Goal: Information Seeking & Learning: Learn about a topic

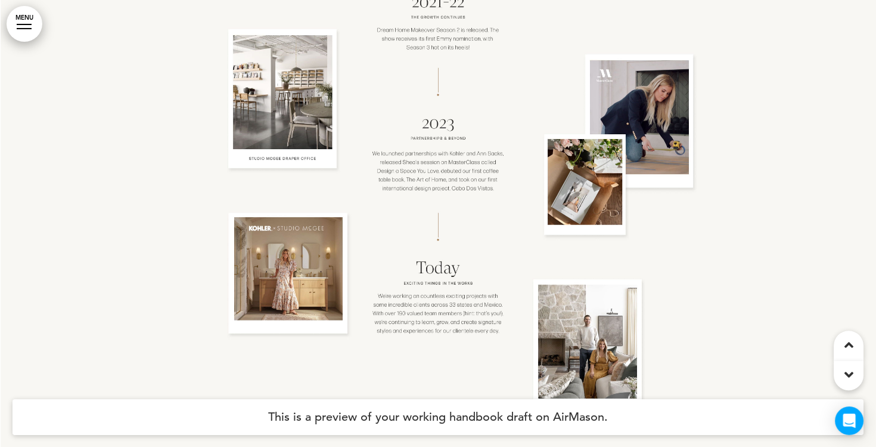
scroll to position [4899, 0]
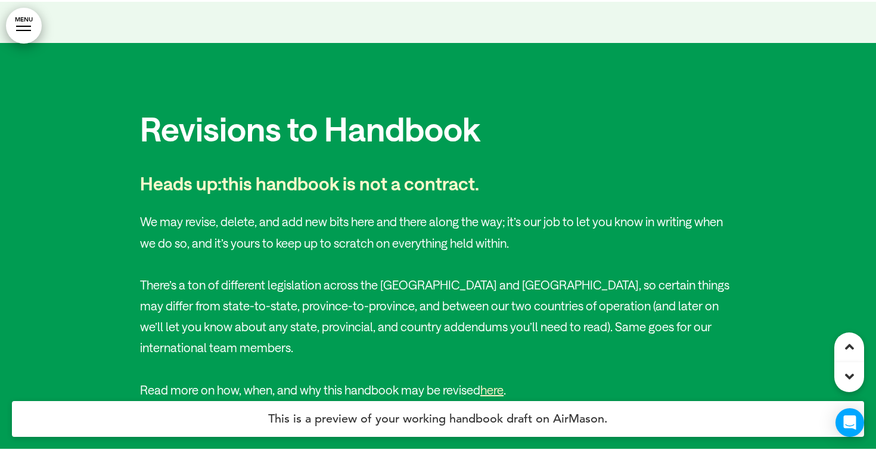
scroll to position [2870, 0]
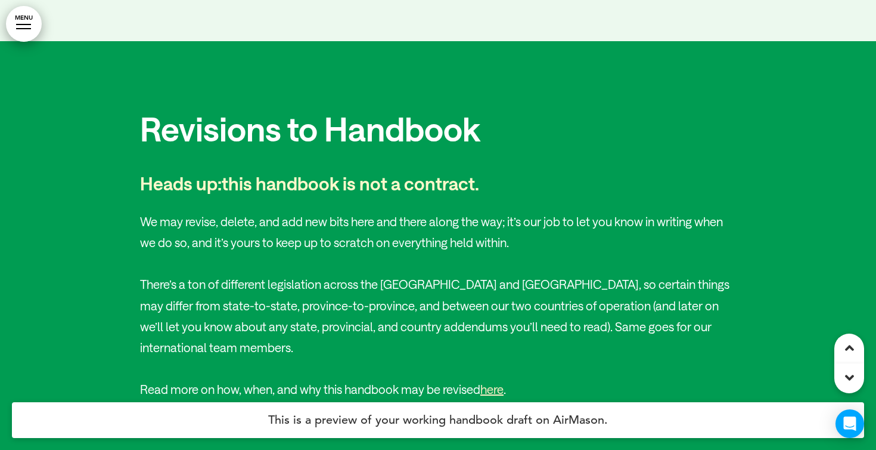
click at [29, 18] on link "MENU" at bounding box center [24, 24] width 36 height 36
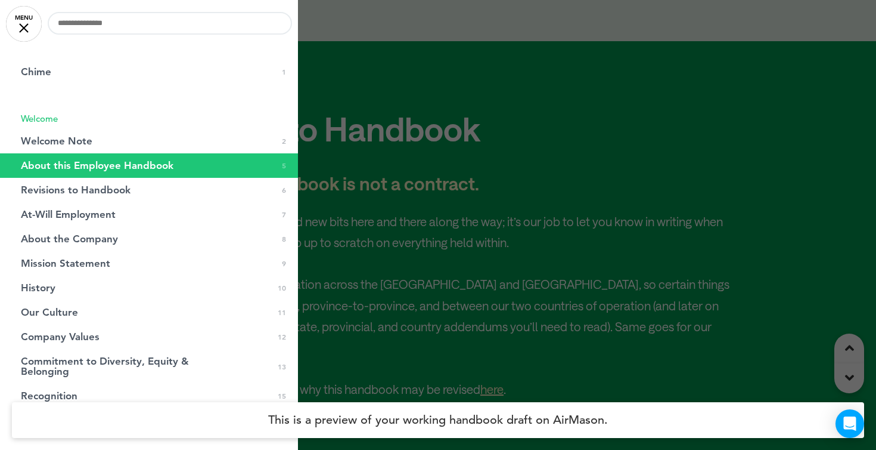
click at [21, 29] on div at bounding box center [24, 28] width 10 height 10
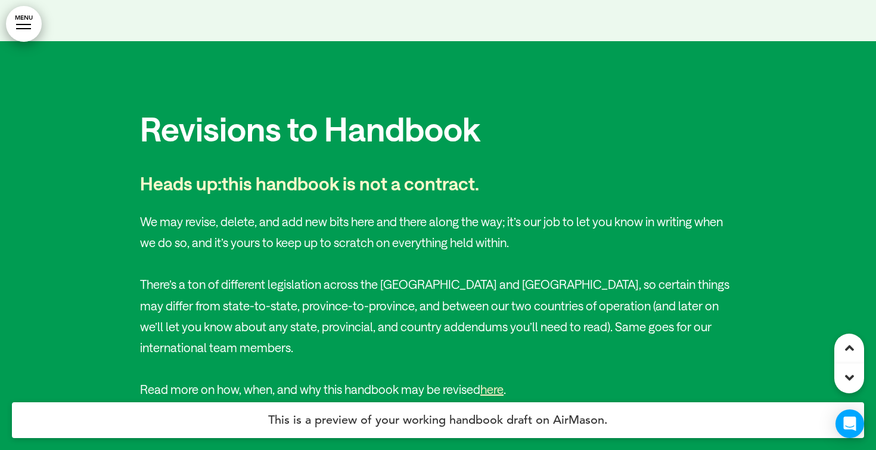
click at [33, 24] on link "MENU" at bounding box center [24, 24] width 36 height 36
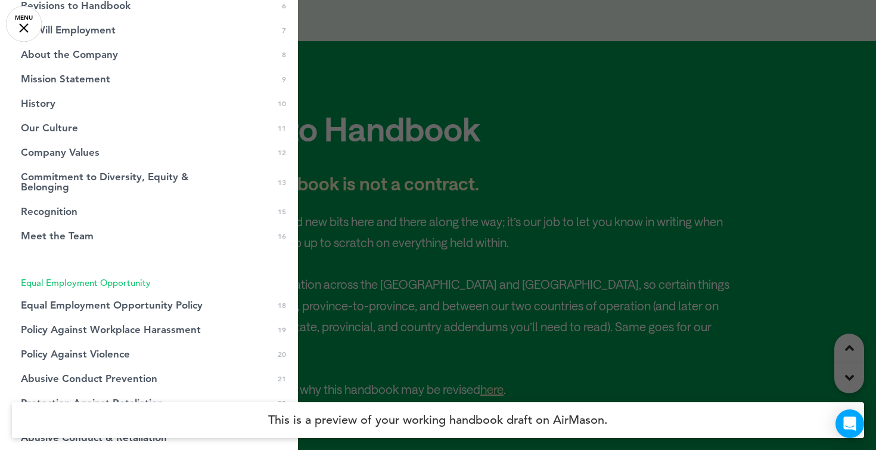
scroll to position [270, 0]
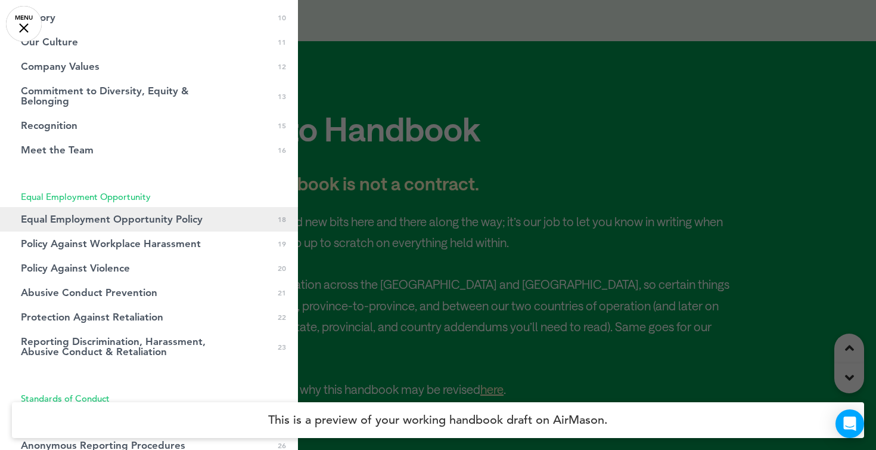
click at [96, 225] on link "Equal Employment Opportunity Policy 0 18" at bounding box center [149, 219] width 298 height 24
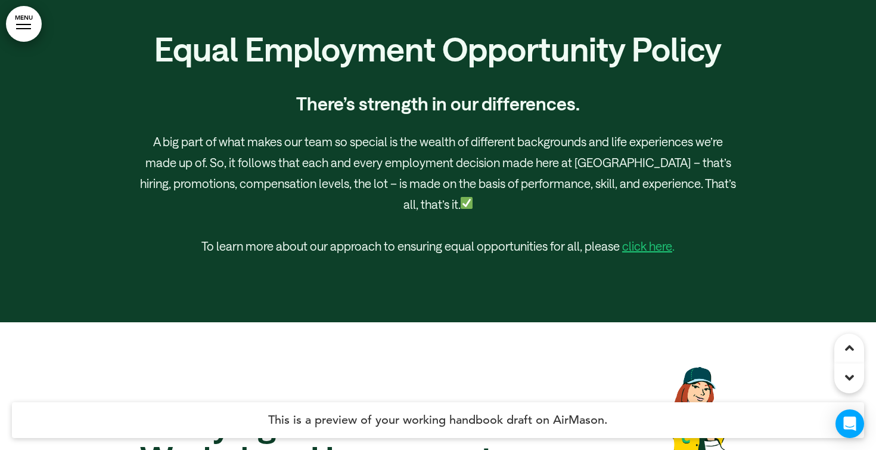
scroll to position [16374, 0]
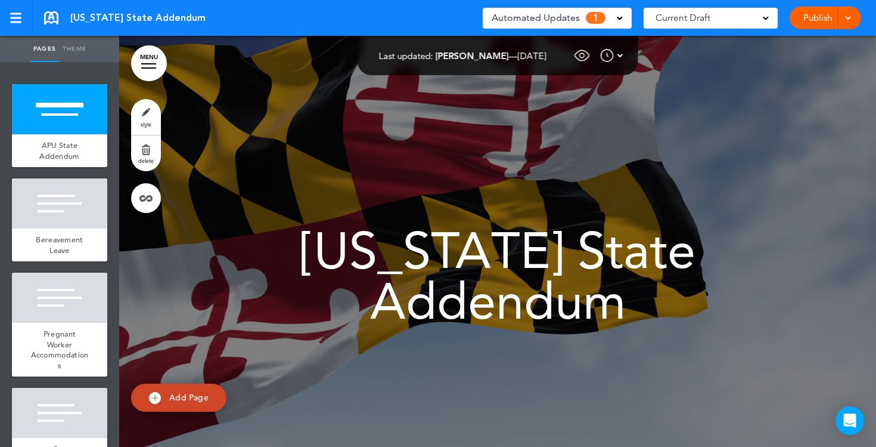
click at [616, 20] on div "Automated Updates 1" at bounding box center [557, 18] width 131 height 17
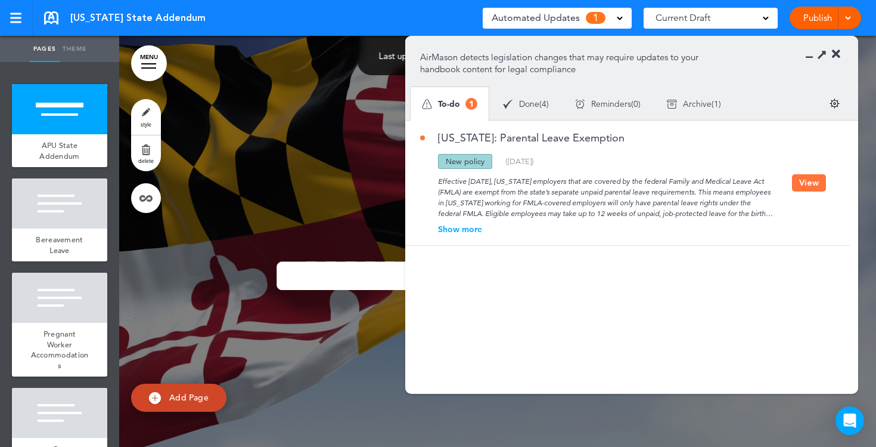
click at [536, 106] on span "Done" at bounding box center [529, 104] width 20 height 8
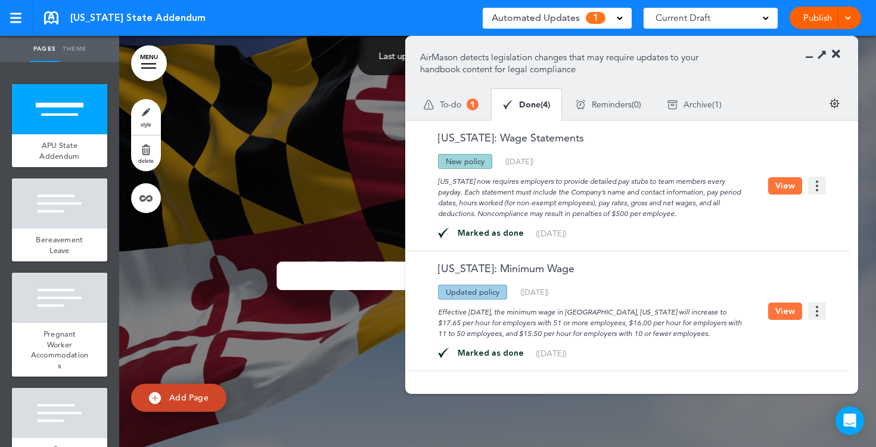
click at [835, 52] on icon at bounding box center [836, 54] width 8 height 12
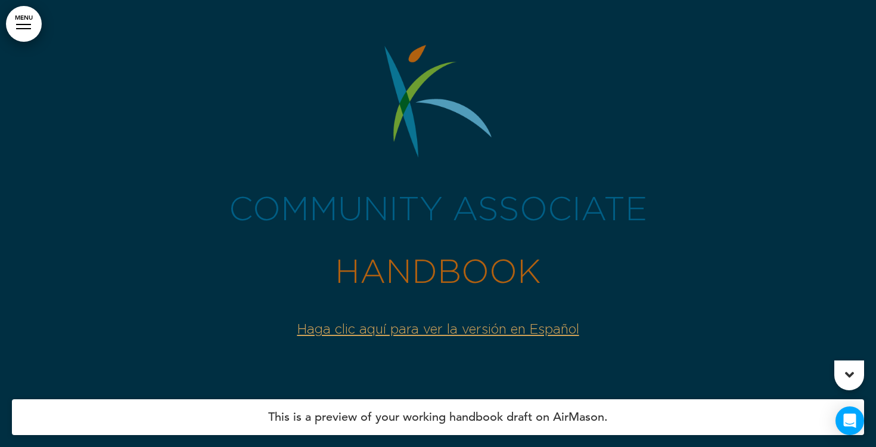
click at [35, 24] on link "MENU" at bounding box center [24, 24] width 36 height 36
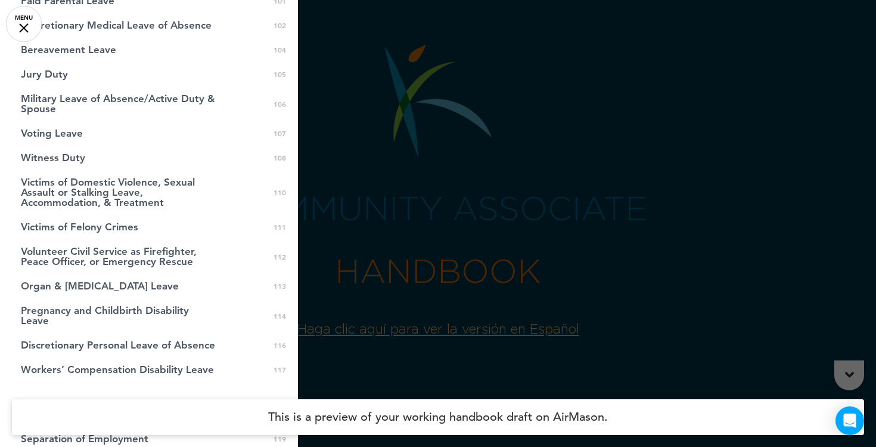
scroll to position [2752, 0]
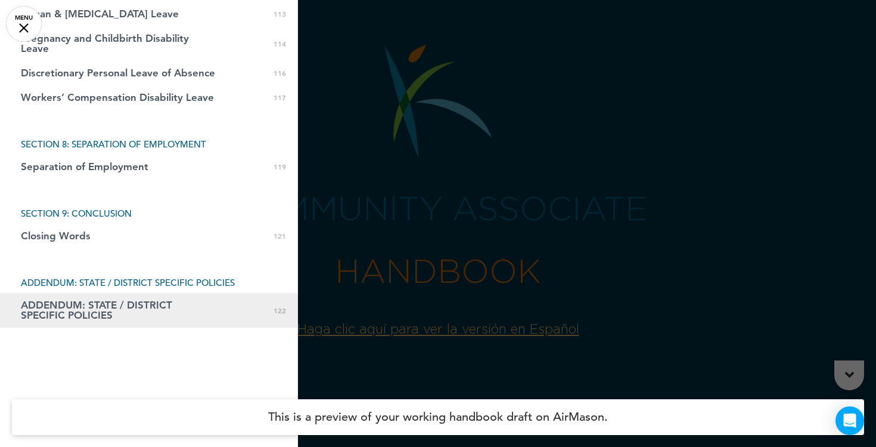
click at [88, 308] on span "ADDENDUM: STATE / DISTRICT SPECIFIC POLICIES" at bounding box center [119, 310] width 197 height 20
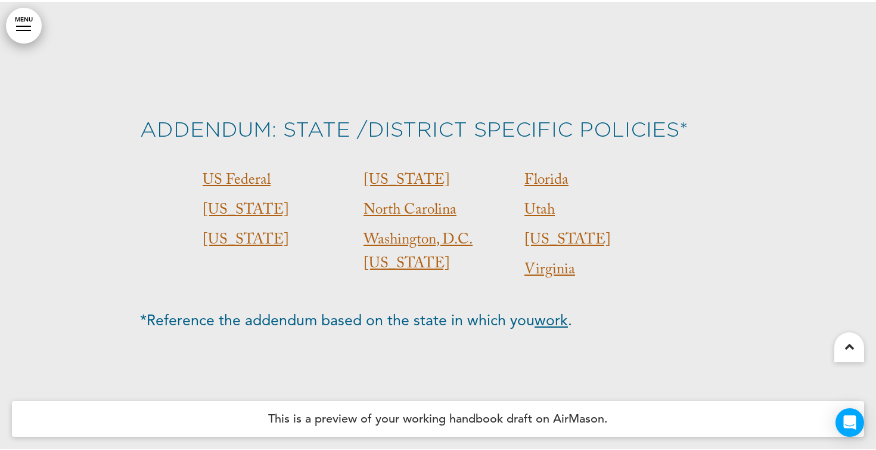
scroll to position [63913, 0]
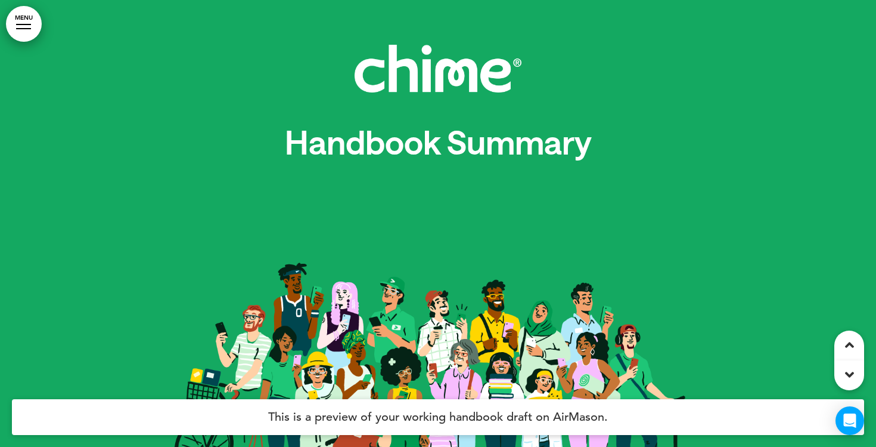
scroll to position [16353, 0]
